Goal: Navigation & Orientation: Find specific page/section

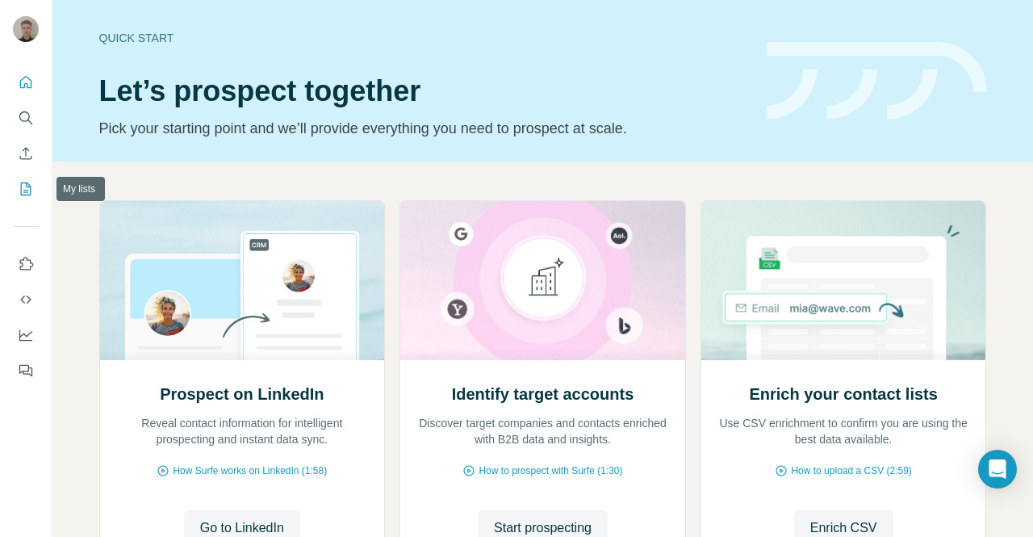
click at [23, 191] on icon "My lists" at bounding box center [26, 189] width 16 height 16
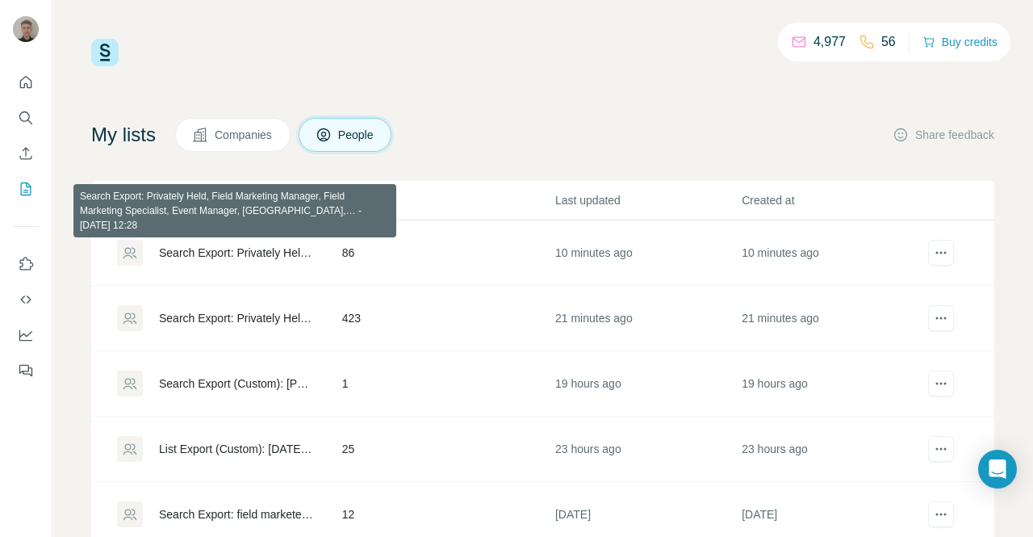
click at [252, 255] on div "Search Export: Privately Held, Field Marketing Manager, Field Marketing Special…" at bounding box center [237, 253] width 156 height 16
